Goal: Task Accomplishment & Management: Complete application form

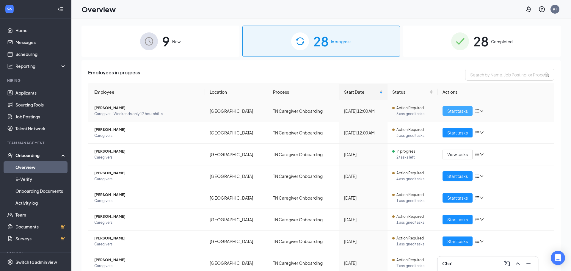
click at [457, 112] on span "Start tasks" at bounding box center [457, 111] width 21 height 7
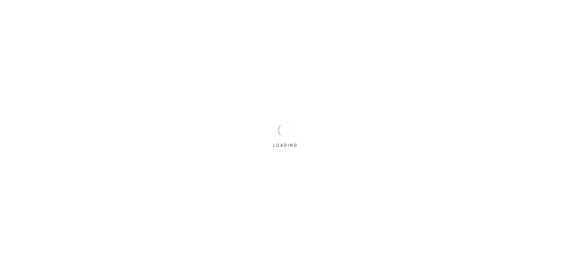
click at [276, 130] on div "LOADING" at bounding box center [286, 136] width 30 height 30
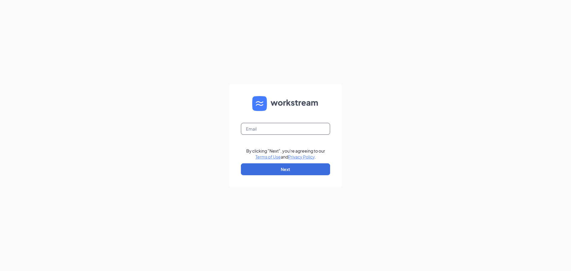
click at [274, 129] on input "text" at bounding box center [285, 129] width 89 height 12
type input "[EMAIL_ADDRESS][DOMAIN_NAME]"
click at [278, 168] on button "Next" at bounding box center [285, 169] width 89 height 12
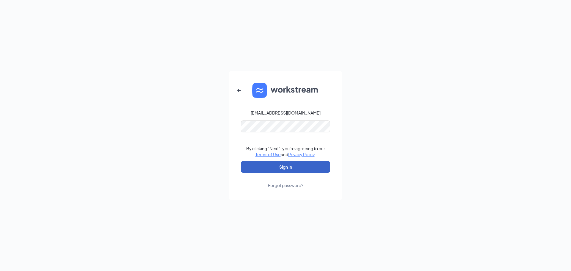
click at [278, 166] on button "Sign In" at bounding box center [285, 167] width 89 height 12
click at [279, 166] on button "Sign In" at bounding box center [285, 167] width 89 height 12
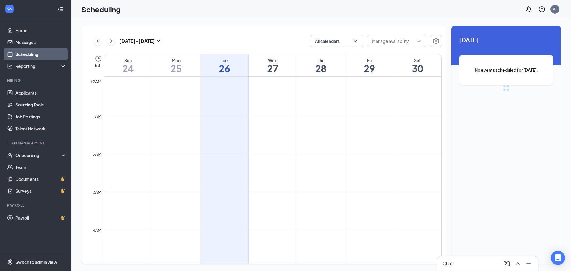
scroll to position [292, 0]
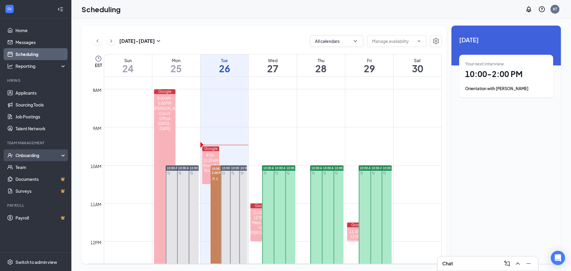
click at [23, 156] on div "Onboarding" at bounding box center [38, 155] width 46 height 6
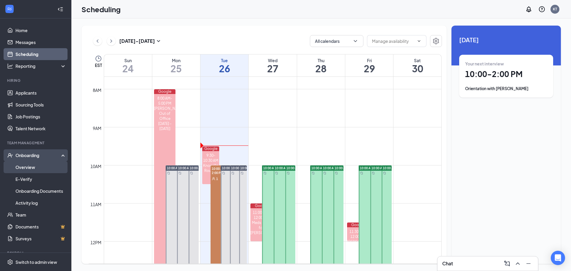
click at [24, 170] on link "Overview" at bounding box center [40, 167] width 51 height 12
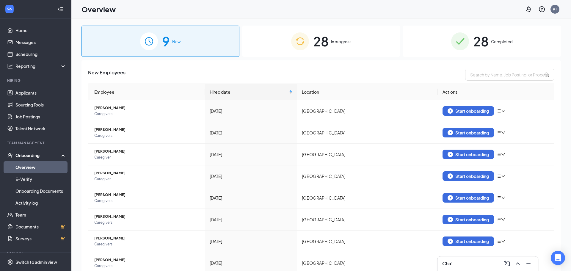
click at [339, 42] on span "In progress" at bounding box center [341, 42] width 21 height 6
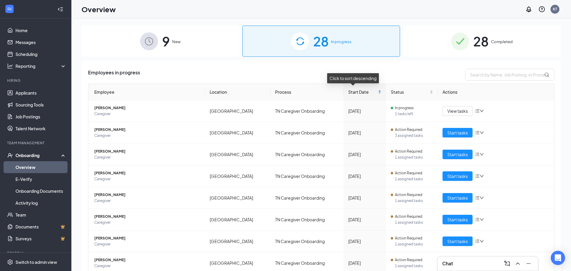
click at [373, 91] on div "Start Date" at bounding box center [364, 92] width 33 height 7
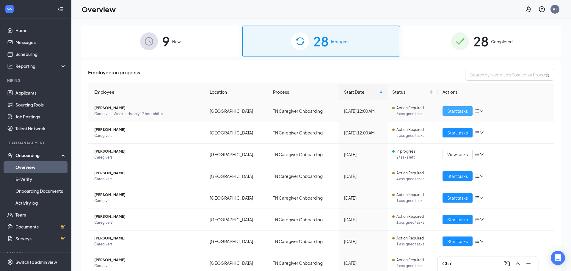
click at [453, 112] on span "Start tasks" at bounding box center [457, 111] width 21 height 7
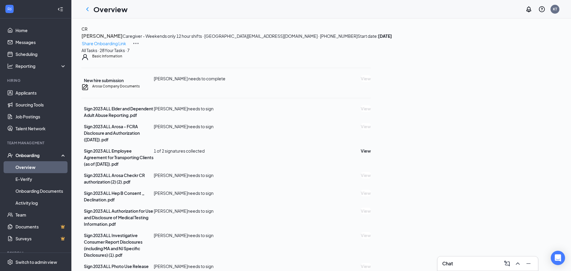
click at [85, 9] on icon "ChevronLeft" at bounding box center [87, 9] width 7 height 7
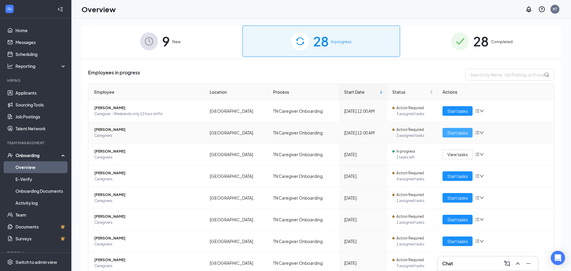
click at [459, 131] on span "Start tasks" at bounding box center [457, 132] width 21 height 7
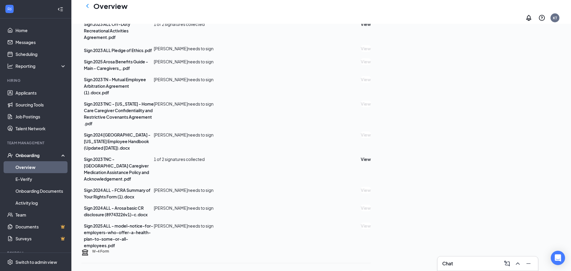
scroll to position [296, 0]
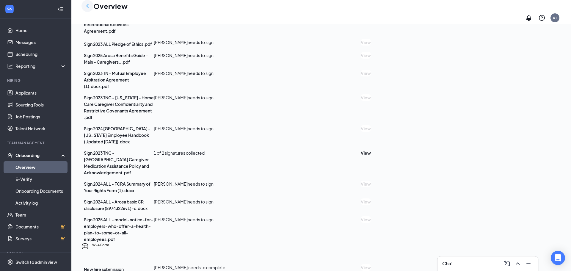
click at [85, 9] on icon "ChevronLeft" at bounding box center [87, 5] width 7 height 7
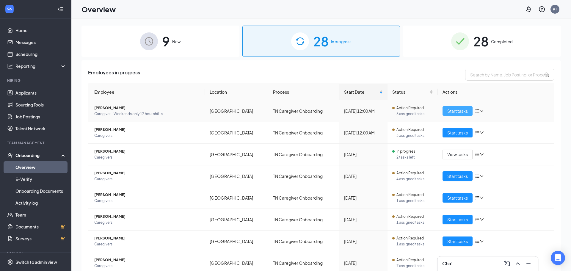
click at [452, 111] on span "Start tasks" at bounding box center [457, 111] width 21 height 7
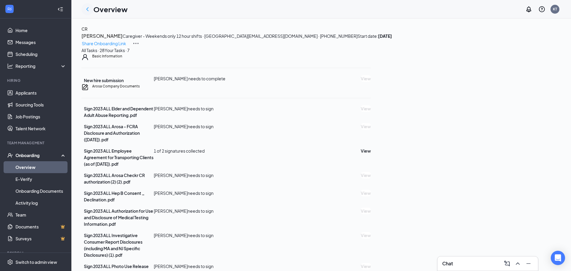
click at [88, 10] on icon "ChevronLeft" at bounding box center [87, 9] width 7 height 7
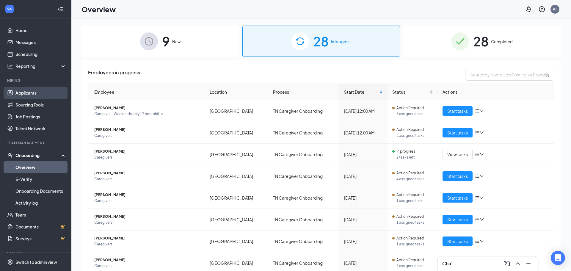
click at [27, 90] on link "Applicants" at bounding box center [40, 93] width 51 height 12
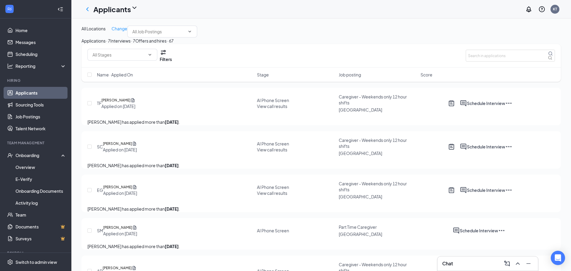
click at [277, 109] on span "View call results" at bounding box center [272, 106] width 30 height 5
click at [120, 103] on h5 "[PERSON_NAME]" at bounding box center [115, 100] width 29 height 6
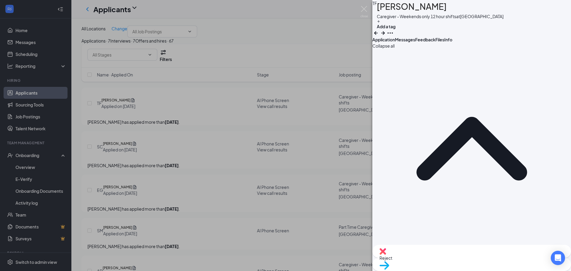
click at [436, 42] on span "Feedback" at bounding box center [425, 39] width 20 height 5
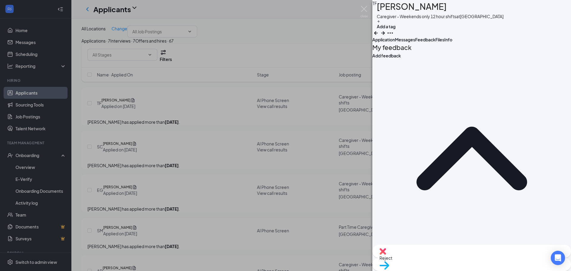
click at [381, 23] on icon "Plus" at bounding box center [379, 22] width 4 height 4
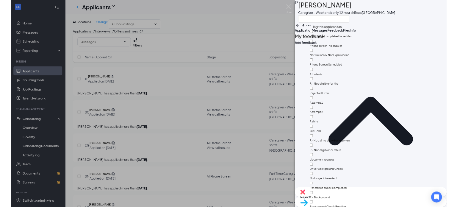
scroll to position [21, 0]
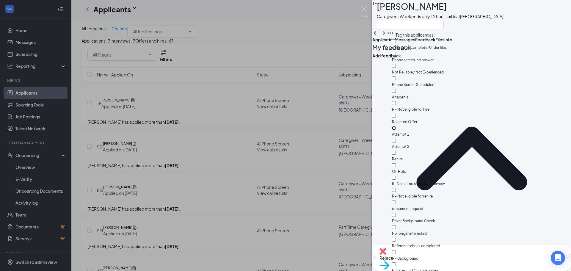
click at [396, 126] on input "Attempt 1" at bounding box center [394, 128] width 4 height 4
checkbox input "true"
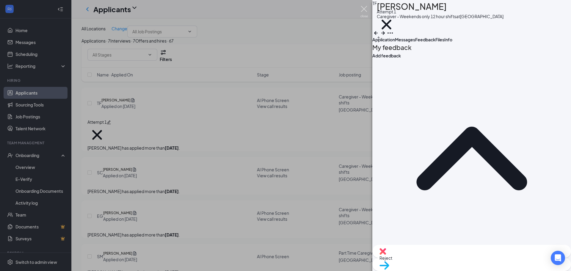
click at [367, 9] on img at bounding box center [364, 12] width 7 height 12
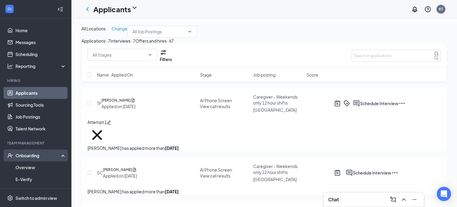
click at [33, 155] on div "Onboarding" at bounding box center [38, 155] width 46 height 6
click at [31, 155] on div "Onboarding" at bounding box center [38, 155] width 46 height 6
click at [29, 166] on link "Overview" at bounding box center [40, 167] width 51 height 12
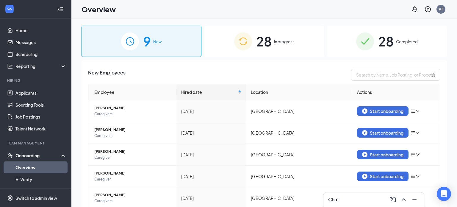
click at [267, 45] on span "28" at bounding box center [263, 41] width 15 height 21
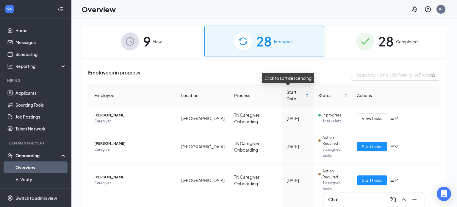
click at [300, 90] on div "Start Date" at bounding box center [298, 95] width 22 height 13
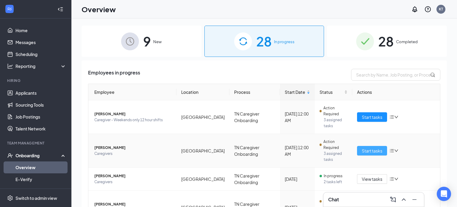
click at [378, 147] on span "Start tasks" at bounding box center [372, 150] width 21 height 7
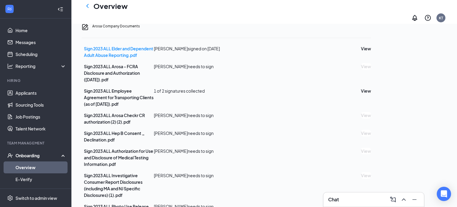
scroll to position [66, 0]
click at [32, 96] on link "Applicants" at bounding box center [40, 93] width 51 height 12
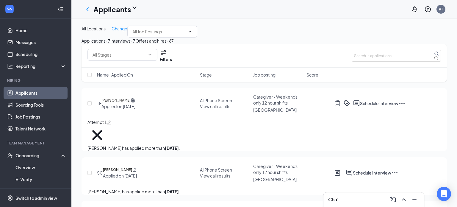
click at [174, 44] on button "Offers and hires · 67" at bounding box center [154, 40] width 38 height 7
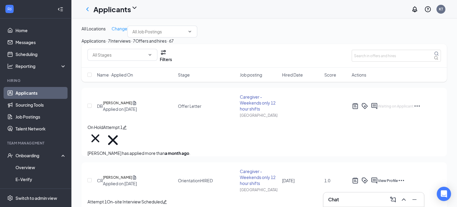
click at [297, 78] on span "Hired Date" at bounding box center [292, 75] width 21 height 6
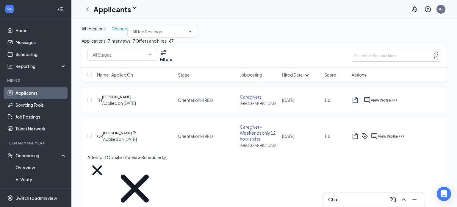
click at [131, 100] on h5 "[PERSON_NAME]" at bounding box center [116, 97] width 29 height 6
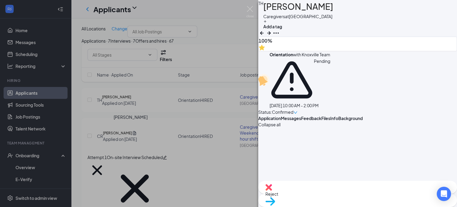
click at [321, 115] on span "Feedback" at bounding box center [311, 117] width 20 height 5
click at [363, 115] on span "Background" at bounding box center [350, 117] width 24 height 5
click at [248, 7] on img at bounding box center [249, 12] width 7 height 12
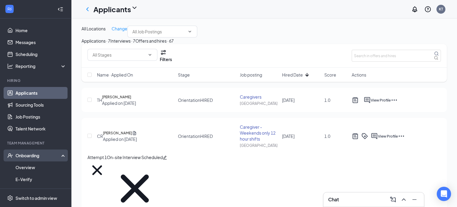
click at [35, 154] on div "Onboarding" at bounding box center [38, 155] width 46 height 6
click at [39, 160] on div "Onboarding" at bounding box center [35, 155] width 71 height 12
click at [35, 171] on link "Overview" at bounding box center [40, 167] width 51 height 12
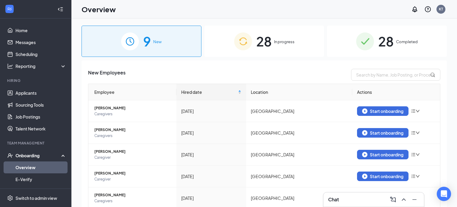
click at [275, 92] on th "Location" at bounding box center [299, 92] width 106 height 16
click at [275, 42] on span "In progress" at bounding box center [284, 42] width 21 height 6
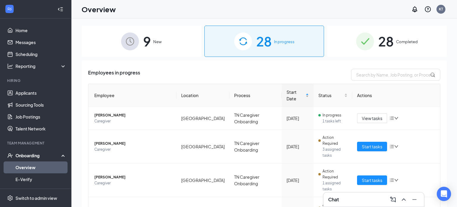
click at [291, 95] on span "Start Date" at bounding box center [296, 95] width 18 height 13
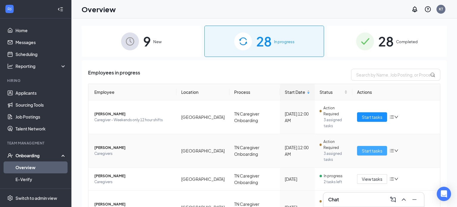
click at [368, 147] on span "Start tasks" at bounding box center [372, 150] width 21 height 7
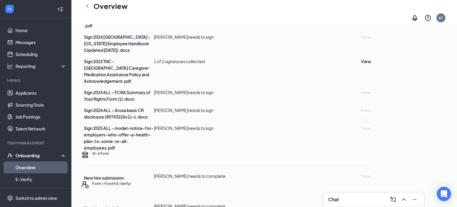
scroll to position [379, 0]
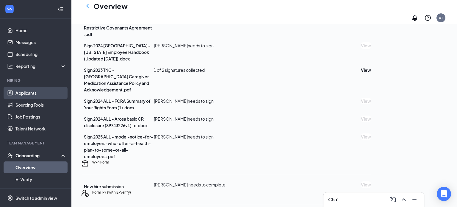
click at [29, 90] on link "Applicants" at bounding box center [40, 93] width 51 height 12
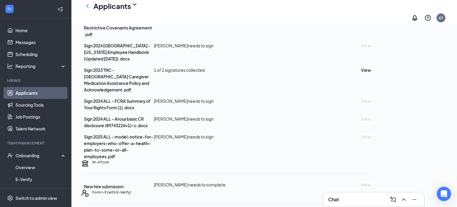
scroll to position [270, 0]
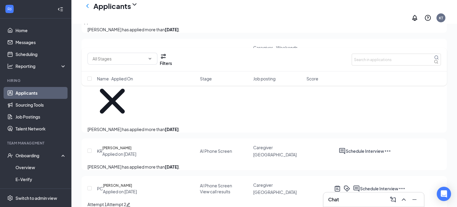
click at [174, 25] on div "Offers and hires · 67" at bounding box center [154, 21] width 38 height 7
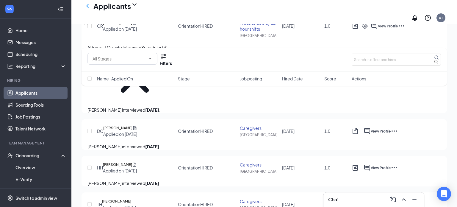
scroll to position [193, 0]
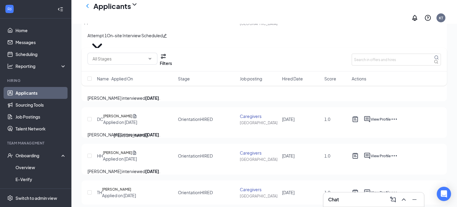
click at [120, 186] on h5 "[PERSON_NAME]" at bounding box center [116, 189] width 29 height 6
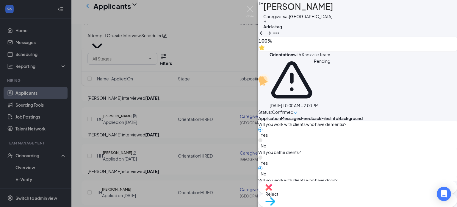
scroll to position [582, 0]
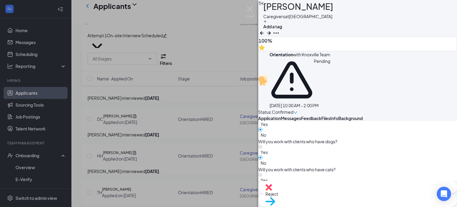
click at [330, 115] on button "Files" at bounding box center [325, 118] width 9 height 6
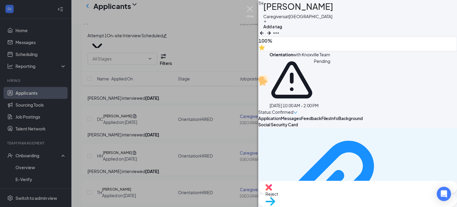
click at [247, 7] on img at bounding box center [249, 12] width 7 height 12
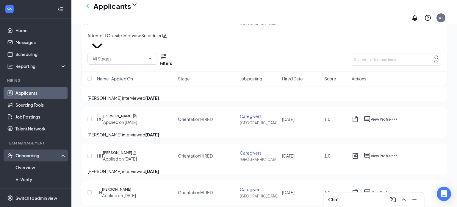
click at [33, 156] on div "Onboarding" at bounding box center [38, 155] width 46 height 6
click at [35, 155] on div "Onboarding" at bounding box center [38, 155] width 46 height 6
click at [28, 166] on link "Overview" at bounding box center [40, 167] width 51 height 12
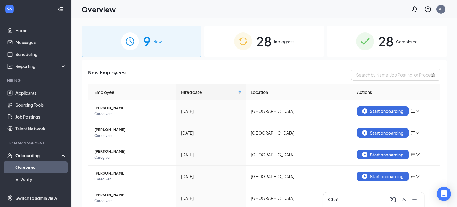
click at [283, 43] on span "In progress" at bounding box center [284, 42] width 21 height 6
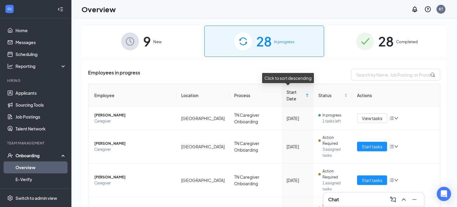
click at [290, 93] on span "Start Date" at bounding box center [296, 95] width 18 height 13
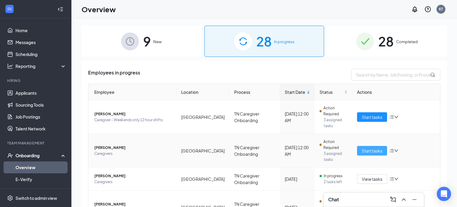
click at [365, 147] on span "Start tasks" at bounding box center [372, 150] width 21 height 7
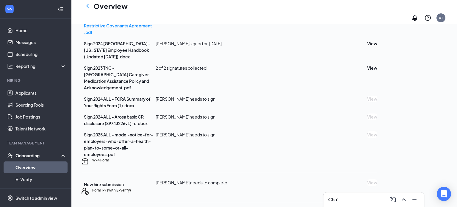
scroll to position [315, 0]
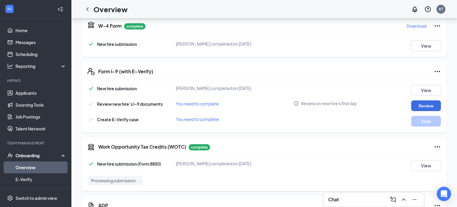
scroll to position [539, 0]
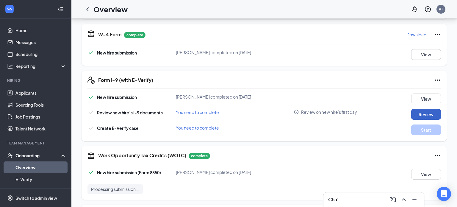
click at [423, 120] on button "Review" at bounding box center [426, 114] width 30 height 11
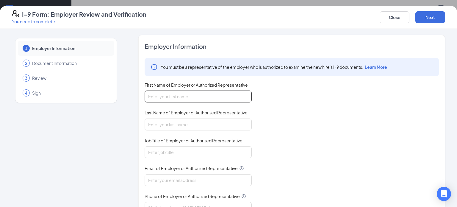
click at [161, 96] on input "First Name of Employer or Authorized Representative" at bounding box center [198, 96] width 107 height 12
type input "Melissa"
type input "Wynn"
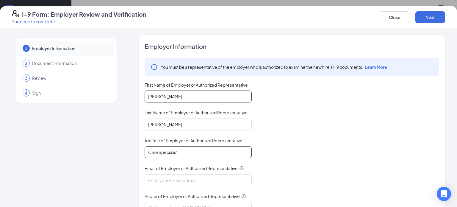
type input "Care Specialist"
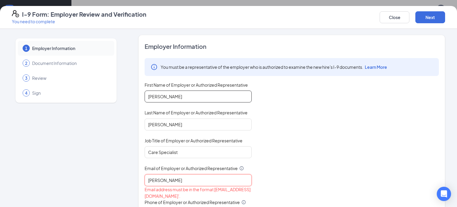
type input "Melissa.wynn@arosacare.com"
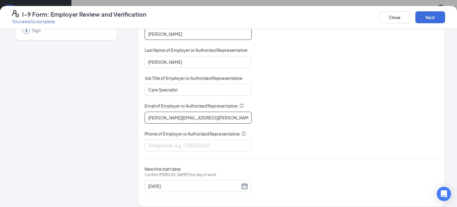
scroll to position [67, 0]
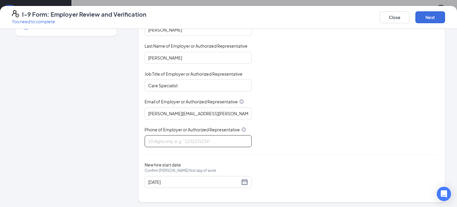
click at [157, 139] on input "Phone of Employer or Authorized Representative" at bounding box center [198, 141] width 107 height 12
type input "8656922200"
click at [433, 19] on button "Next" at bounding box center [430, 17] width 30 height 12
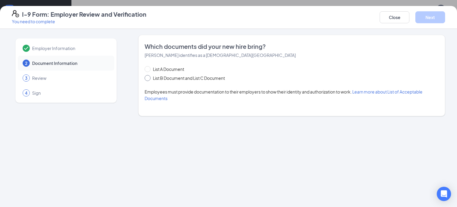
click at [147, 78] on input "List B Document and List C Document" at bounding box center [147, 77] width 4 height 4
radio input "true"
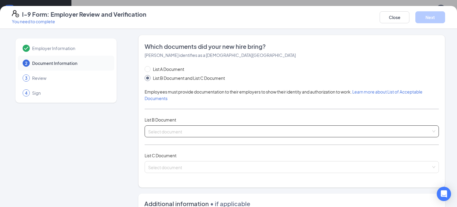
click at [159, 131] on input "search" at bounding box center [289, 130] width 283 height 9
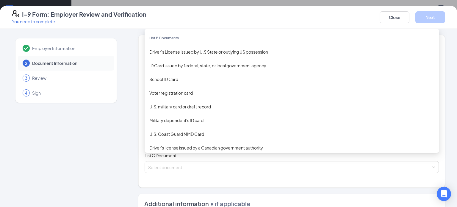
click at [170, 55] on div "Driver’s License issued by U.S State or outlying US possession" at bounding box center [291, 51] width 285 height 7
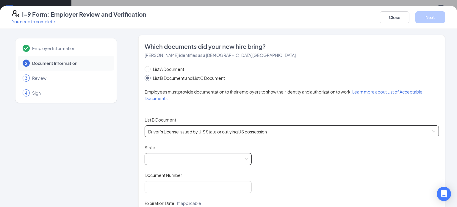
click at [159, 158] on span at bounding box center [198, 158] width 100 height 11
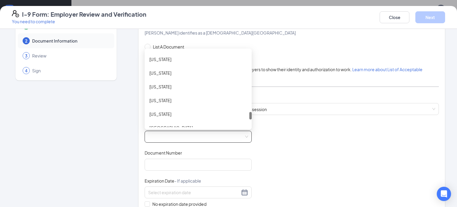
scroll to position [613, 0]
click at [165, 76] on div "Tennessee" at bounding box center [198, 74] width 98 height 7
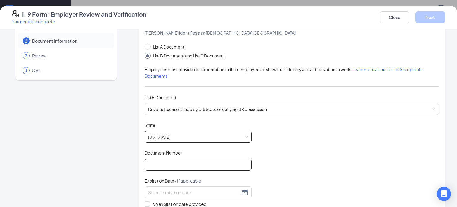
click at [159, 164] on input "Document Number" at bounding box center [198, 165] width 107 height 12
click at [154, 165] on input "Document Number" at bounding box center [198, 165] width 107 height 12
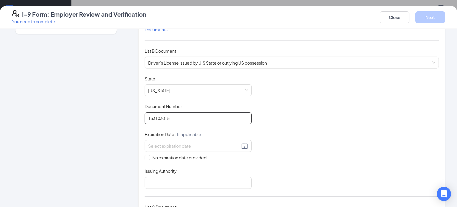
scroll to position [70, 0]
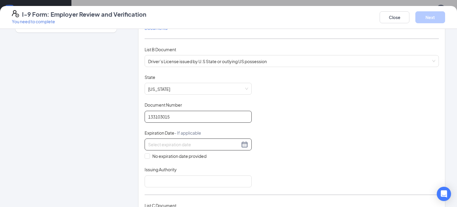
type input "133103015"
click at [157, 144] on input at bounding box center [194, 144] width 92 height 7
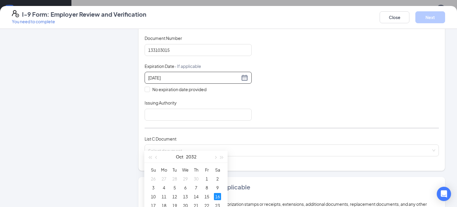
scroll to position [148, 0]
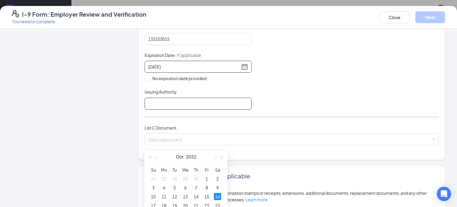
type input "10/16/2032"
click at [156, 103] on input "Issuing Authority" at bounding box center [198, 104] width 107 height 12
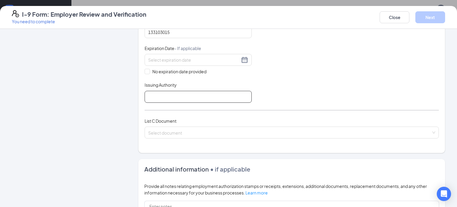
scroll to position [155, 0]
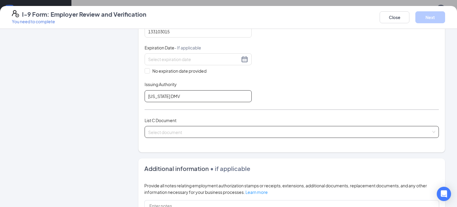
type input "Tennessee DMV"
click at [160, 129] on input "search" at bounding box center [289, 130] width 283 height 9
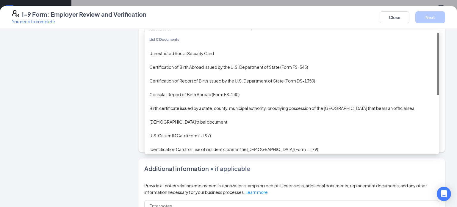
click at [198, 53] on div "Unrestricted Social Security Card" at bounding box center [291, 53] width 285 height 7
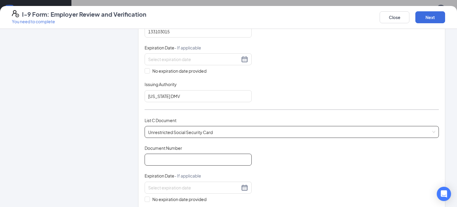
click at [157, 159] on input "Document Number" at bounding box center [198, 160] width 107 height 12
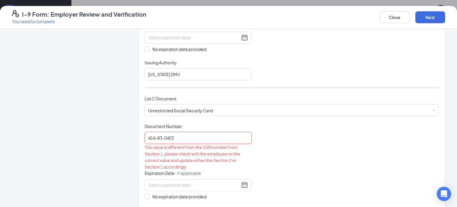
scroll to position [184, 0]
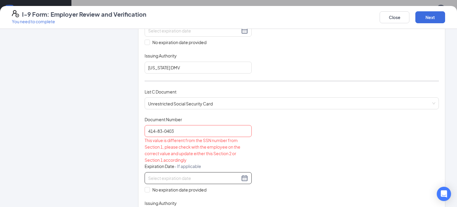
click at [167, 175] on input at bounding box center [194, 178] width 92 height 7
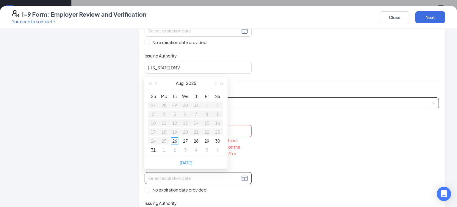
click at [286, 102] on span "Unrestricted Social Security Card" at bounding box center [291, 103] width 287 height 11
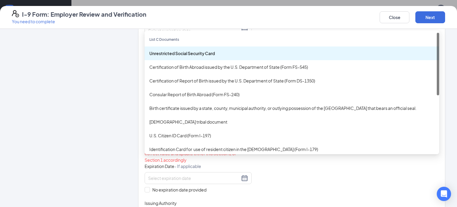
click at [198, 51] on div "Unrestricted Social Security Card" at bounding box center [291, 53] width 285 height 7
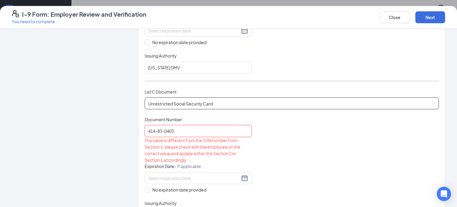
click at [189, 129] on input "414-83-0403" at bounding box center [198, 131] width 107 height 12
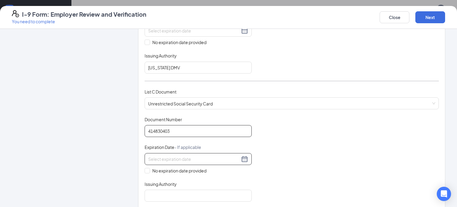
type input "414830403"
click at [160, 157] on input at bounding box center [194, 159] width 92 height 7
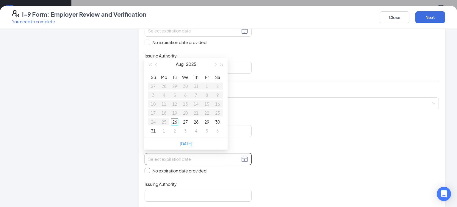
click at [146, 168] on input "No expiration date provided" at bounding box center [147, 170] width 4 height 4
checkbox input "true"
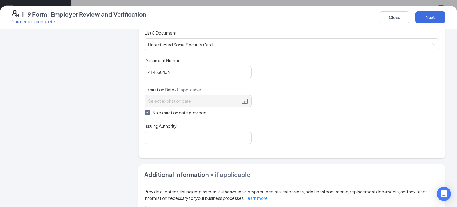
scroll to position [244, 0]
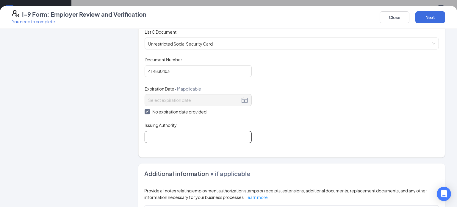
click at [158, 134] on input "Issuing Authority" at bounding box center [198, 137] width 107 height 12
type input "Social Security Admin"
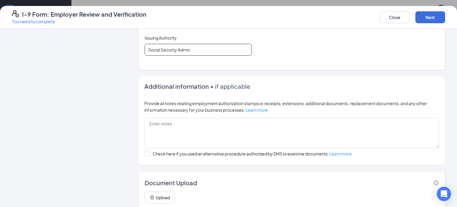
scroll to position [349, 0]
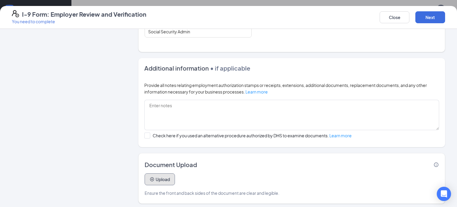
click at [151, 177] on icon "PlusCircle" at bounding box center [152, 179] width 5 height 5
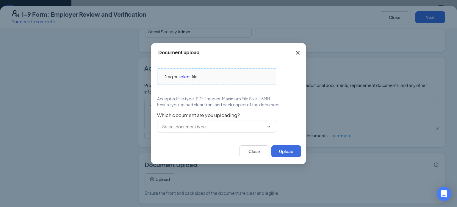
click at [185, 76] on span "select" at bounding box center [185, 76] width 12 height 7
click at [186, 77] on span "select" at bounding box center [185, 76] width 12 height 7
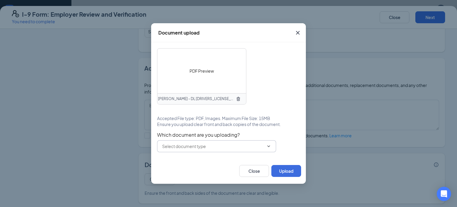
click at [212, 147] on input "text" at bounding box center [213, 146] width 102 height 7
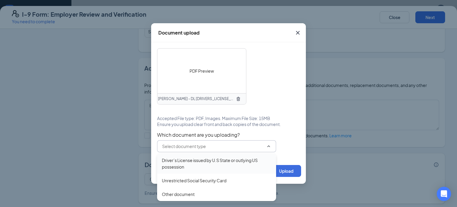
click at [190, 167] on div "Driver’s License issued by U.S State or outlying US possession" at bounding box center [216, 163] width 109 height 13
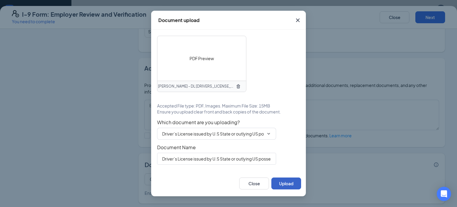
click at [292, 186] on button "Upload" at bounding box center [286, 183] width 30 height 12
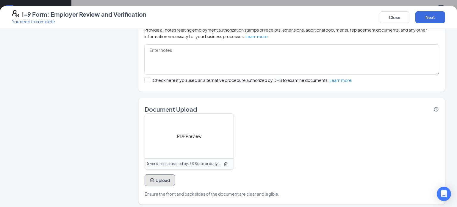
scroll to position [405, 0]
click at [160, 179] on button "Upload" at bounding box center [160, 179] width 30 height 12
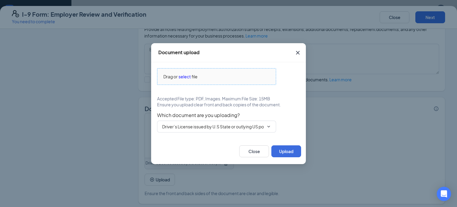
click at [185, 78] on span "select" at bounding box center [185, 76] width 12 height 7
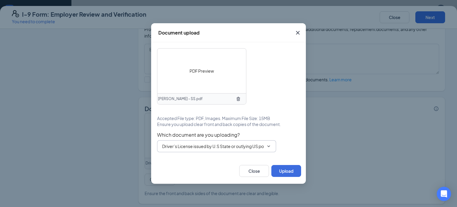
click at [202, 148] on input "Driver’s License issued by U.S State or outlying US possession" at bounding box center [213, 146] width 102 height 7
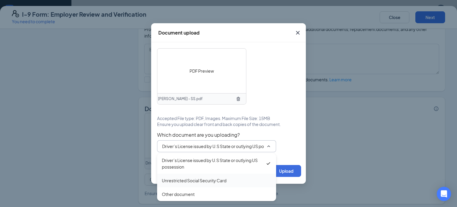
click at [206, 182] on div "Unrestricted Social Security Card" at bounding box center [194, 180] width 65 height 7
type input "Unrestricted Social Security Card"
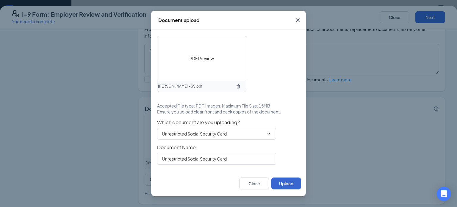
click at [292, 187] on button "Upload" at bounding box center [286, 183] width 30 height 12
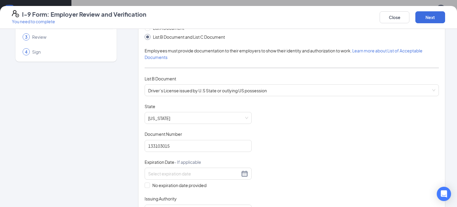
scroll to position [40, 0]
click at [432, 18] on button "Next" at bounding box center [430, 17] width 30 height 12
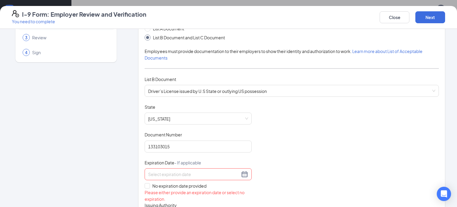
click at [162, 173] on input at bounding box center [194, 174] width 92 height 7
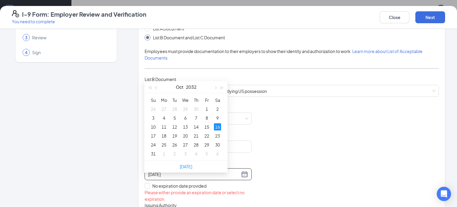
type input "10/16/2032"
click at [333, 159] on div "Document Title Driver’s License issued by U.S State or outlying US possession S…" at bounding box center [292, 163] width 294 height 119
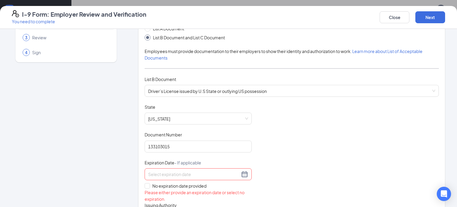
click at [162, 175] on input at bounding box center [194, 174] width 92 height 7
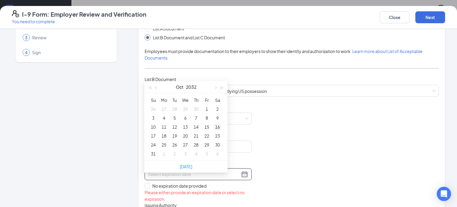
click at [218, 123] on div "16" at bounding box center [217, 126] width 7 height 7
type input "10/16/2032"
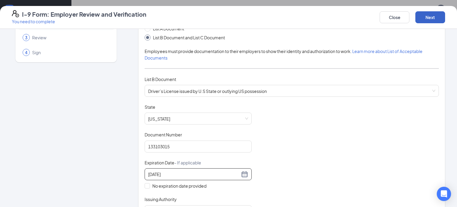
click at [429, 18] on button "Next" at bounding box center [430, 17] width 30 height 12
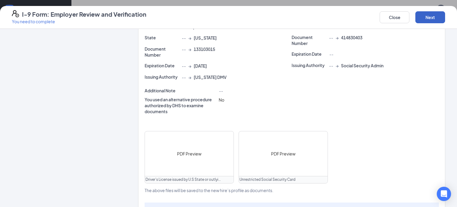
scroll to position [200, 0]
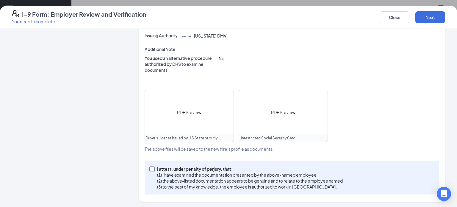
click at [152, 168] on input "I attest, under penalty of perjury, that: (1) I have examined the documentation…" at bounding box center [151, 168] width 4 height 4
checkbox input "true"
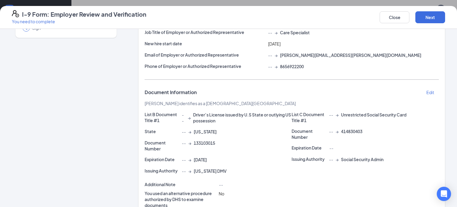
scroll to position [0, 0]
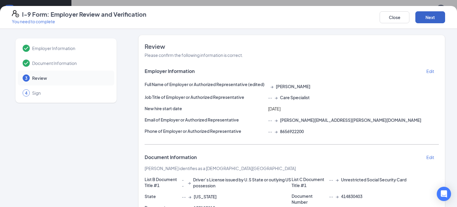
click at [436, 20] on button "Next" at bounding box center [430, 17] width 30 height 12
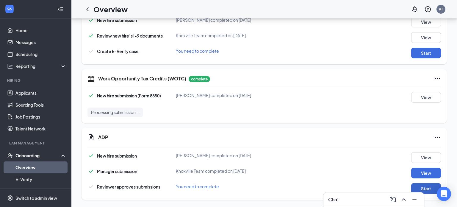
click at [428, 188] on button "Start" at bounding box center [426, 188] width 30 height 11
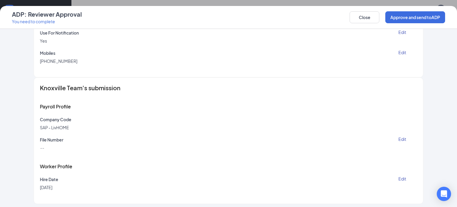
scroll to position [528, 0]
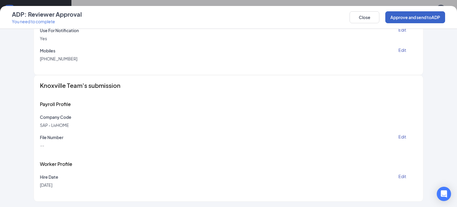
click at [415, 18] on button "Approve and send to ADP" at bounding box center [415, 17] width 60 height 12
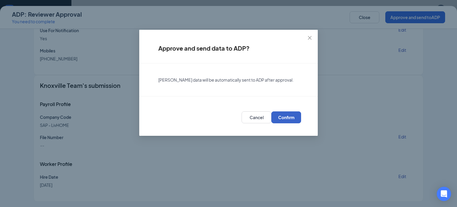
click at [284, 116] on span "Confirm" at bounding box center [286, 117] width 16 height 6
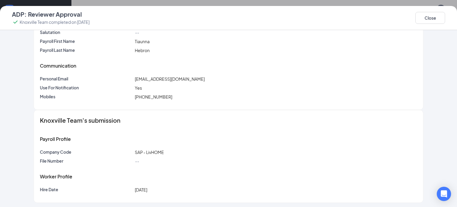
scroll to position [227, 0]
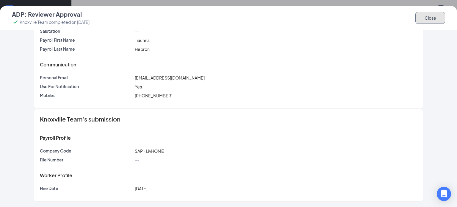
click at [429, 18] on button "Close" at bounding box center [430, 18] width 30 height 12
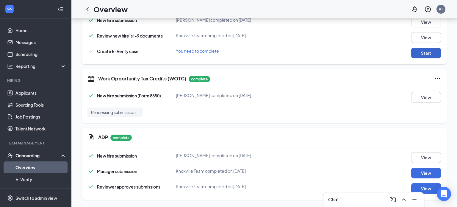
click at [431, 51] on button "Start" at bounding box center [426, 53] width 30 height 11
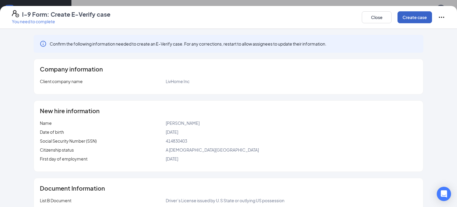
click at [412, 18] on button "Create case" at bounding box center [415, 17] width 35 height 12
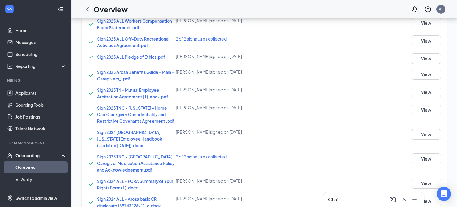
scroll to position [285, 0]
